Goal: Task Accomplishment & Management: Use online tool/utility

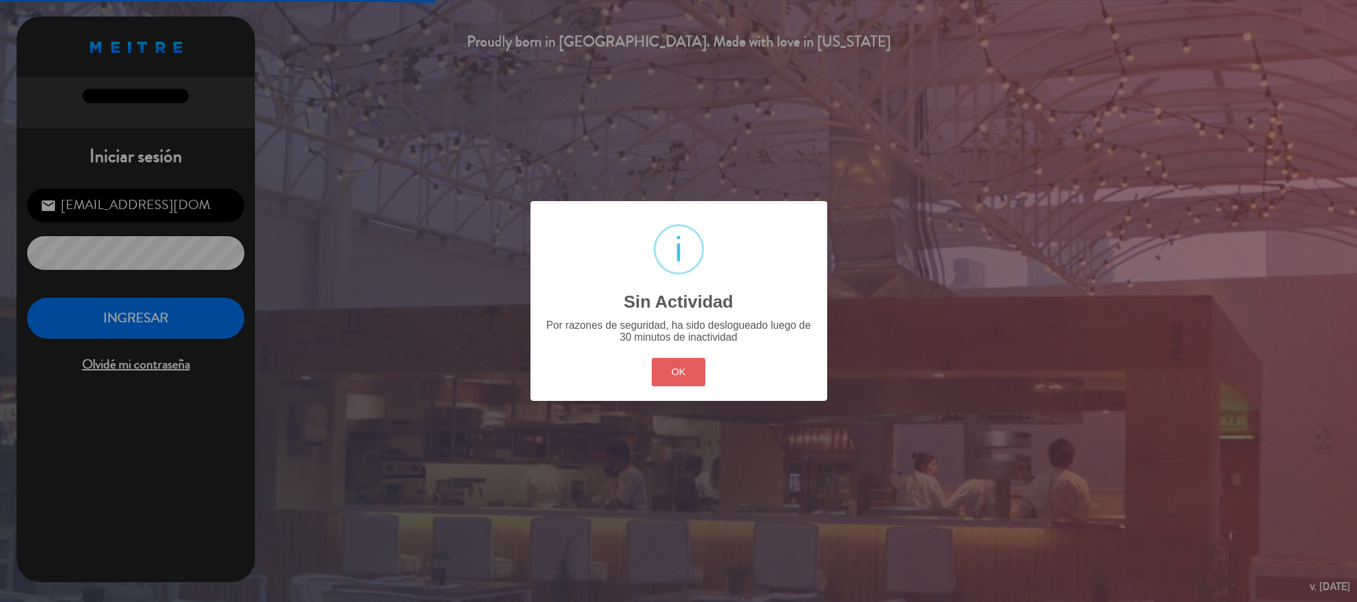
scroll to position [512, 0]
click at [692, 375] on button "OK" at bounding box center [678, 372] width 54 height 28
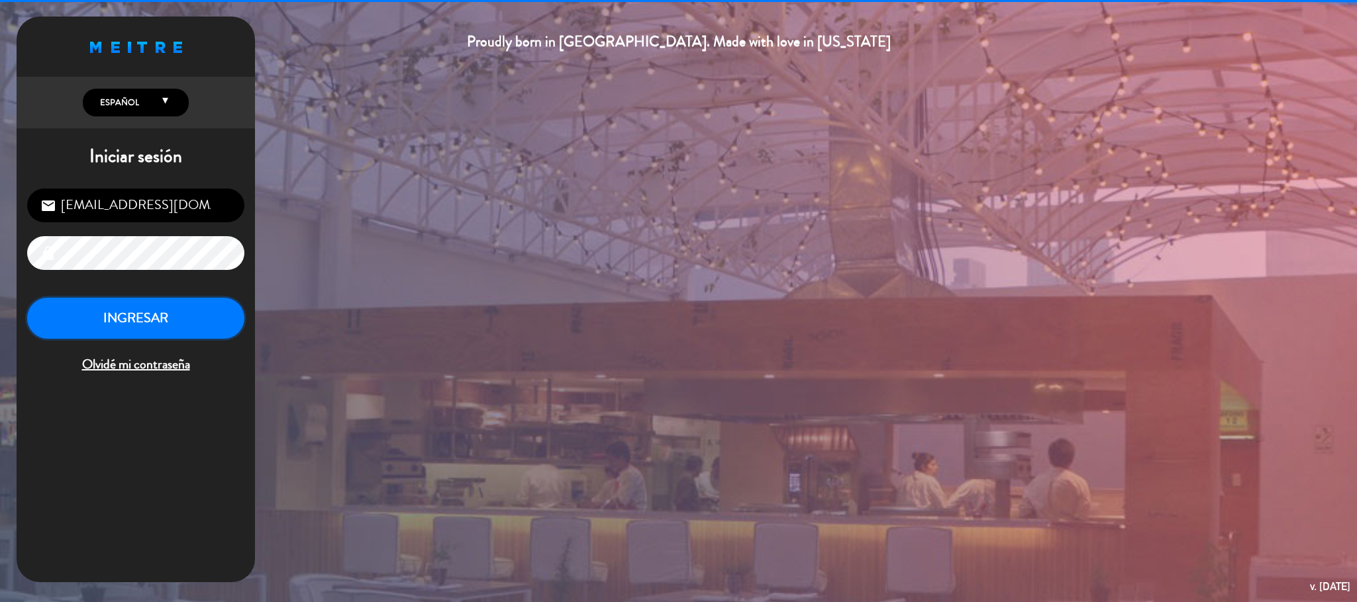
click at [133, 314] on button "INGRESAR" at bounding box center [135, 319] width 217 height 42
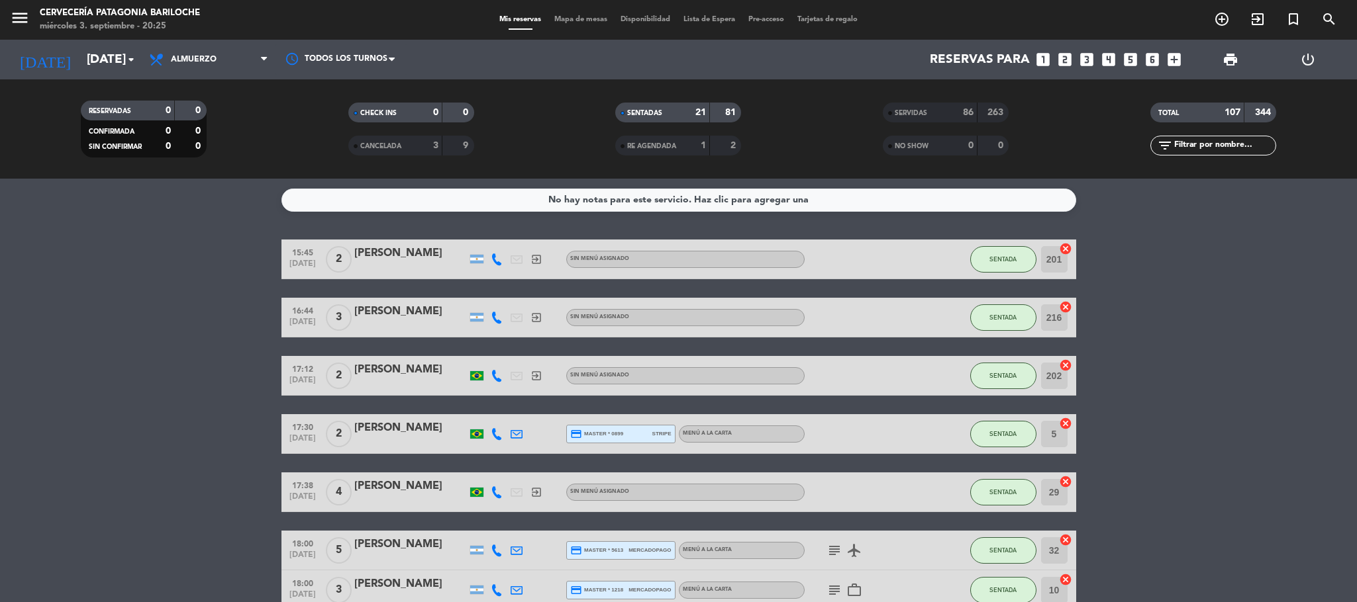
click at [587, 6] on div "menu Cervecería Patagonia Bariloche [DATE] 3. septiembre - 20:25 Mis reservas M…" at bounding box center [678, 20] width 1357 height 40
click at [585, 16] on span "Mapa de mesas" at bounding box center [581, 19] width 66 height 7
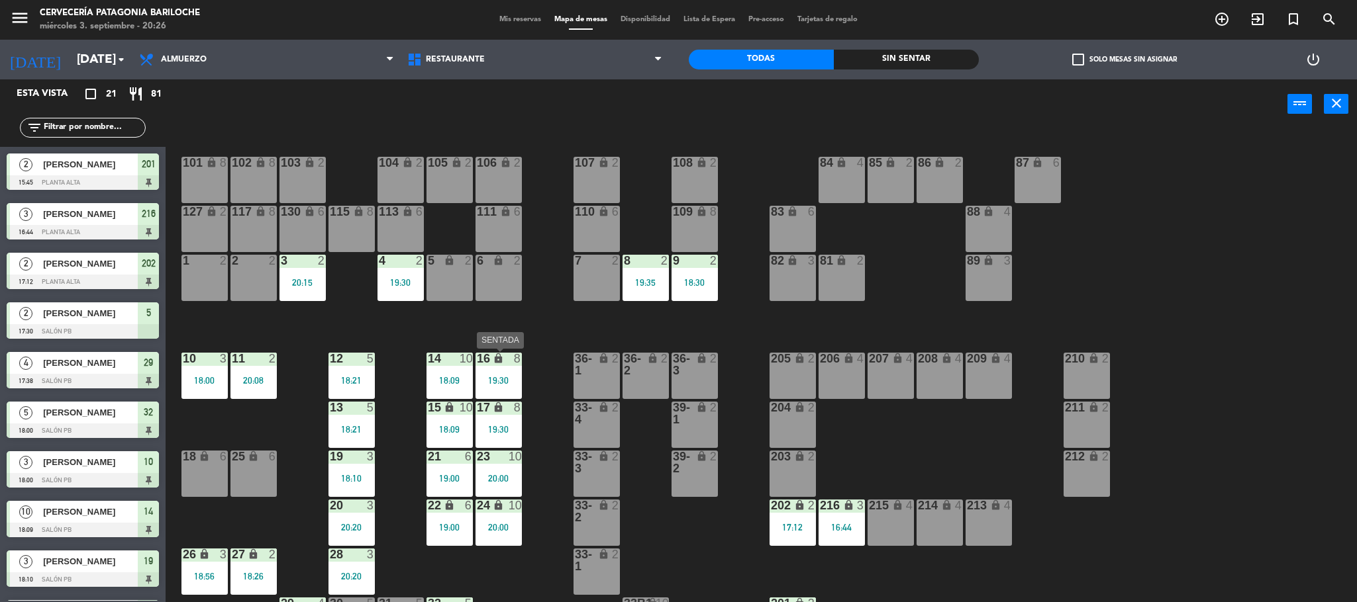
click at [510, 378] on div "19:30" at bounding box center [498, 380] width 46 height 9
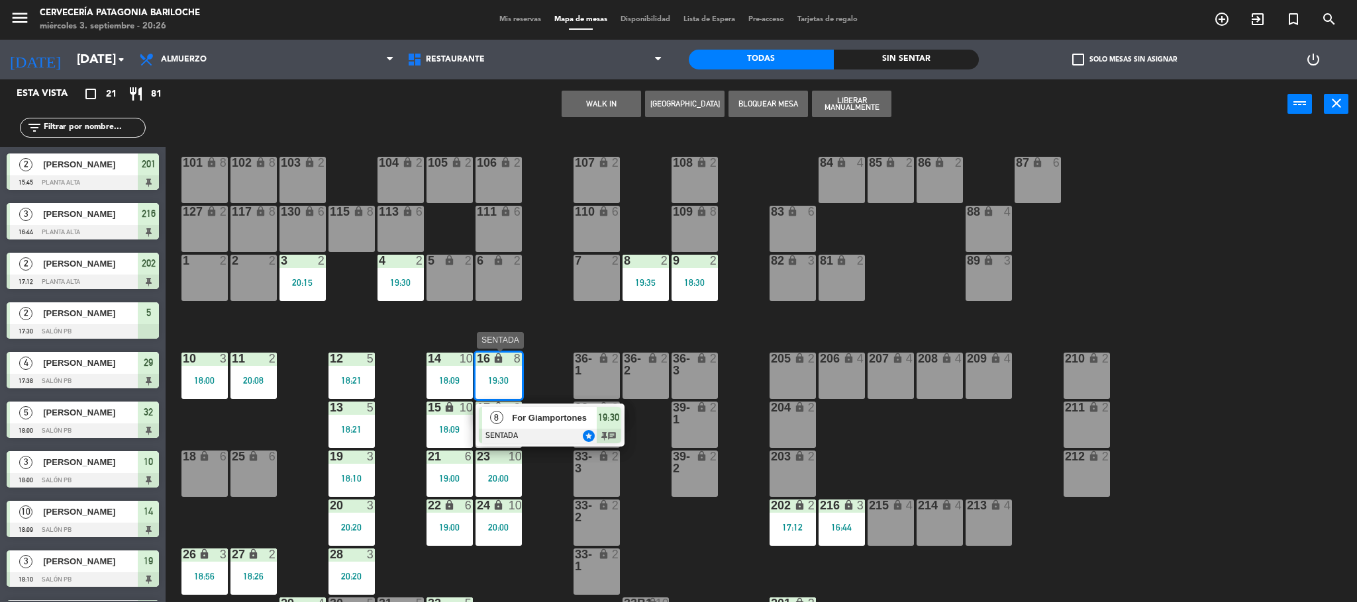
click at [519, 416] on span "For Giamportones" at bounding box center [554, 418] width 85 height 14
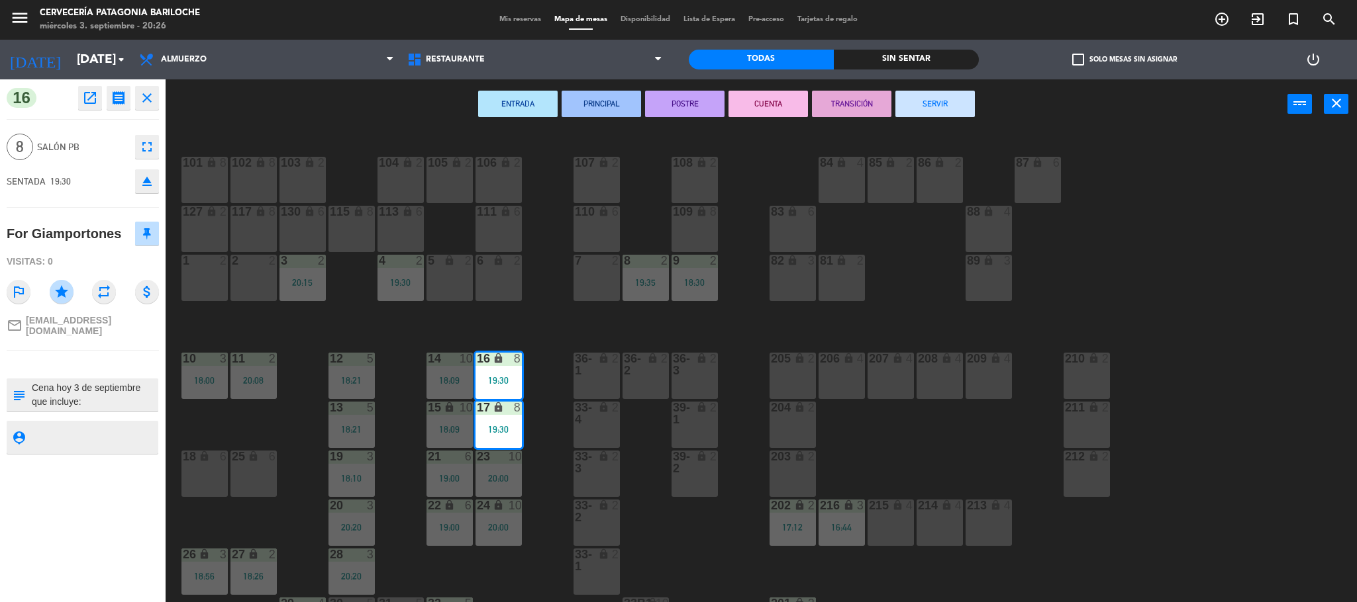
click at [76, 397] on textarea at bounding box center [93, 395] width 126 height 28
click at [144, 148] on icon "fullscreen" at bounding box center [147, 147] width 16 height 16
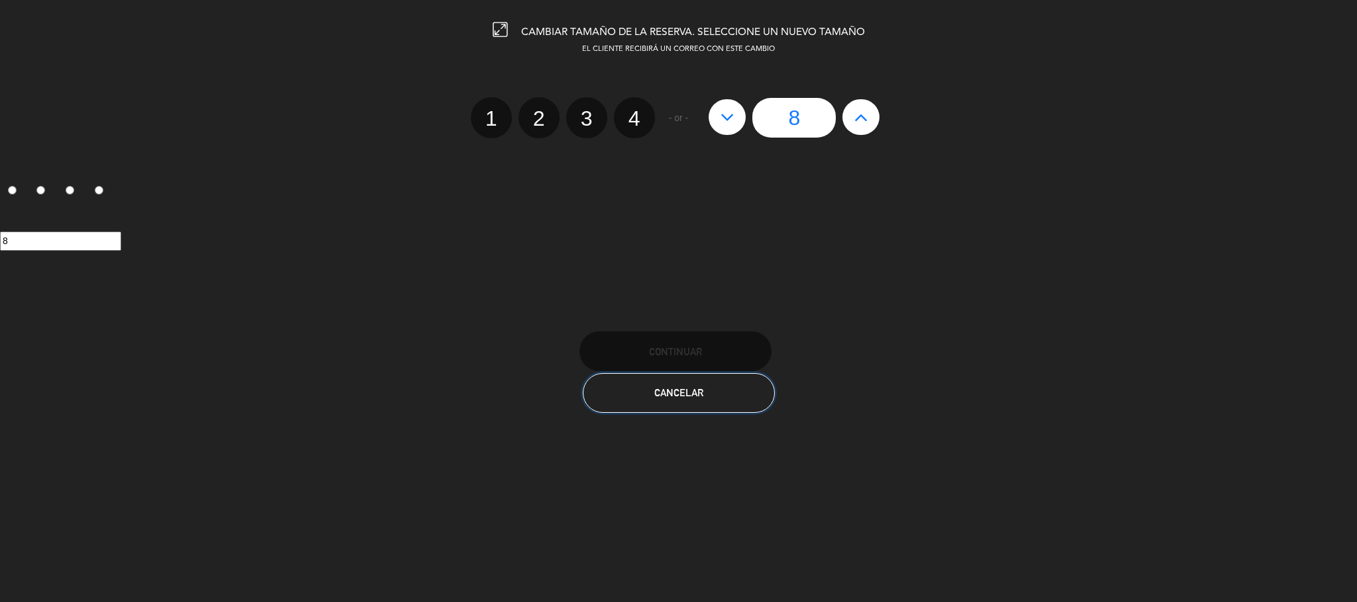
click at [753, 399] on button "Cancelar" at bounding box center [679, 393] width 192 height 40
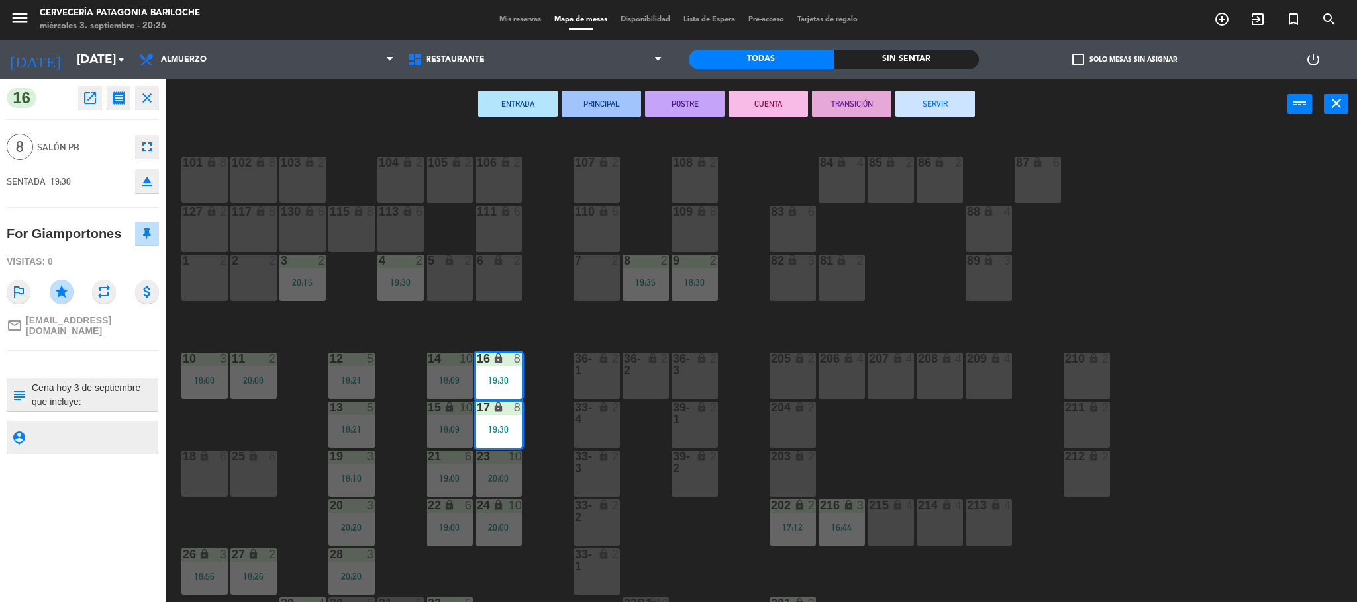
click at [95, 93] on icon "open_in_new" at bounding box center [90, 98] width 16 height 16
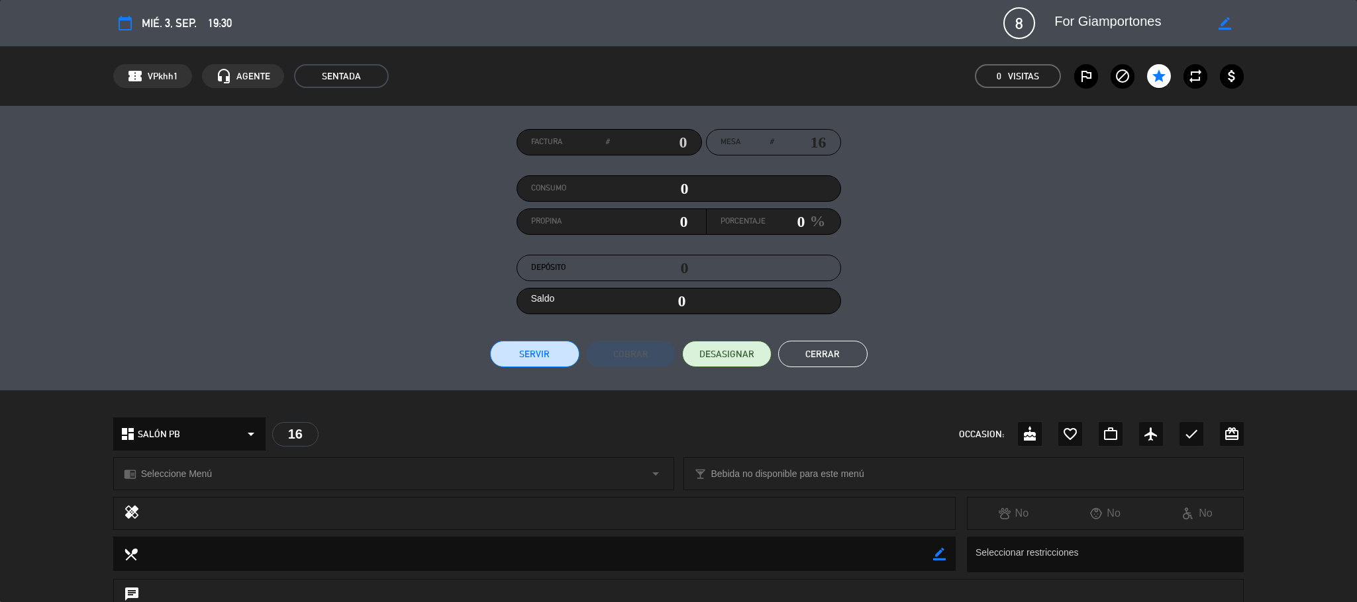
scroll to position [307, 0]
